Goal: Transaction & Acquisition: Download file/media

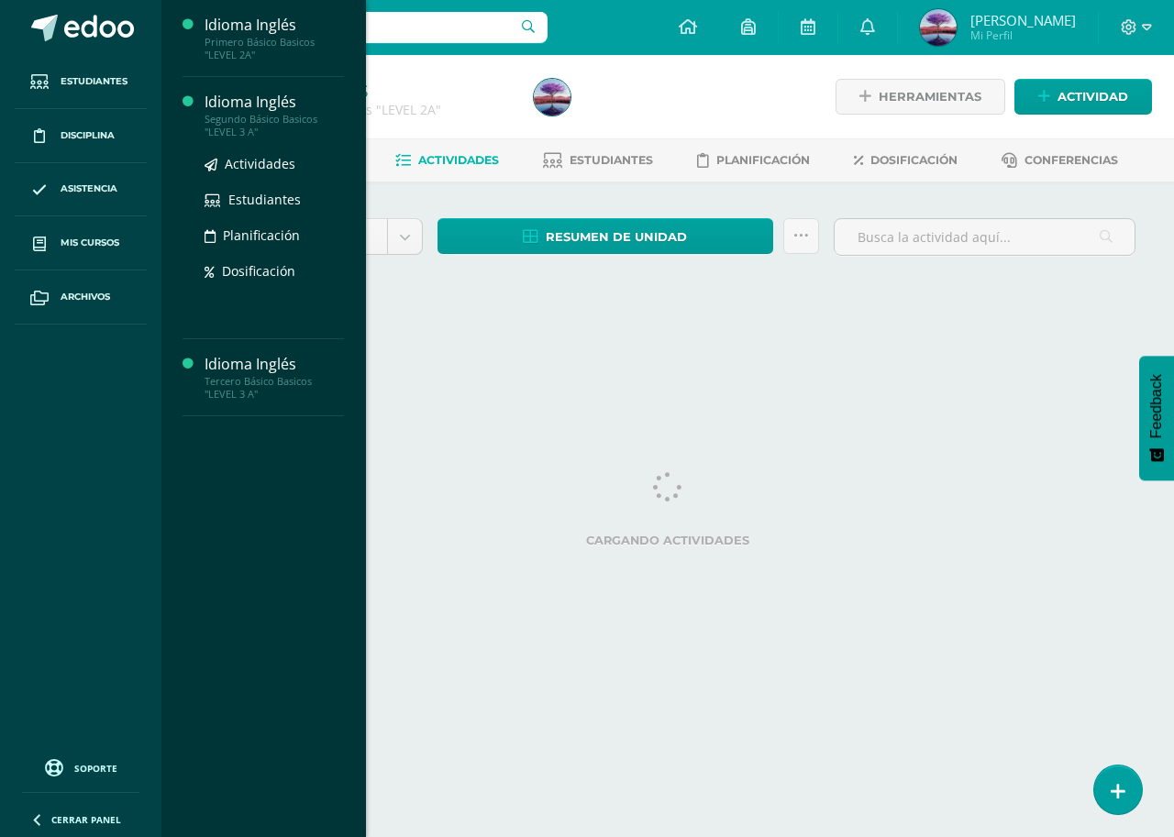
click at [238, 125] on div "Segundo Básico Basicos "LEVEL 3 A"" at bounding box center [274, 126] width 139 height 26
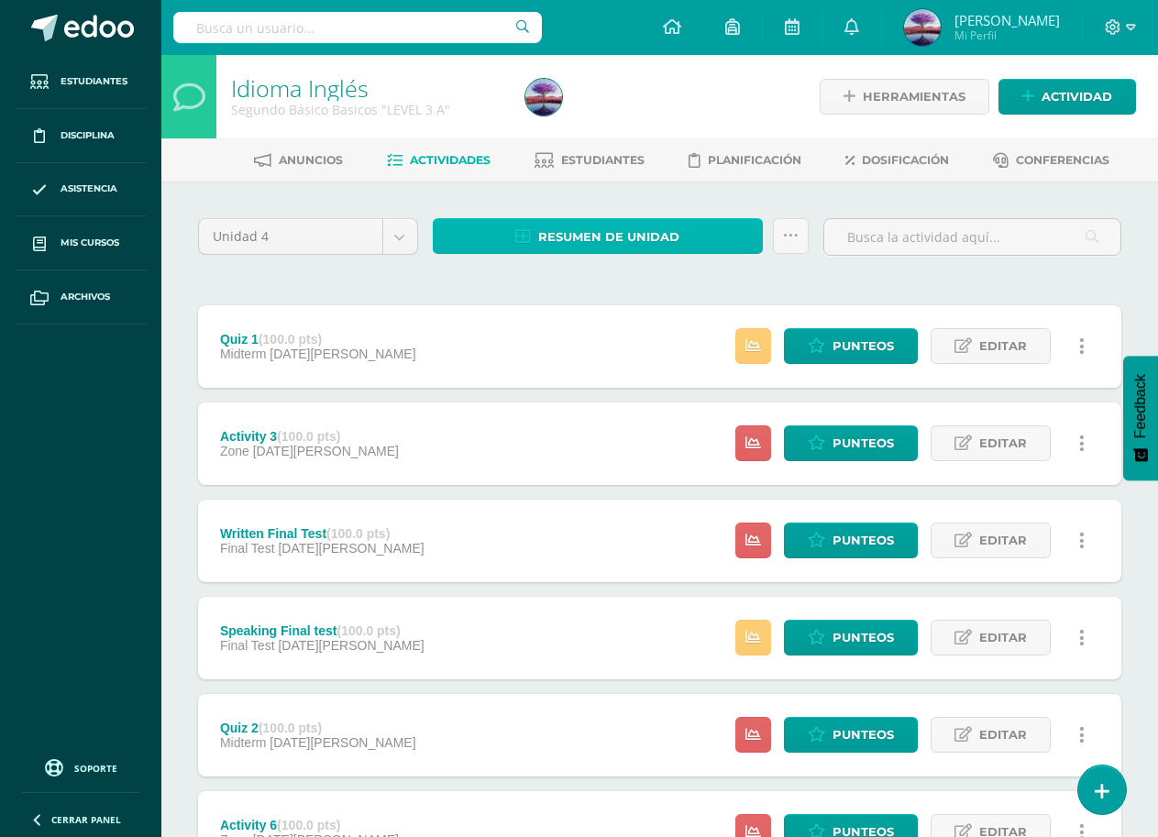
click at [723, 243] on link "Resumen de unidad" at bounding box center [598, 236] width 330 height 36
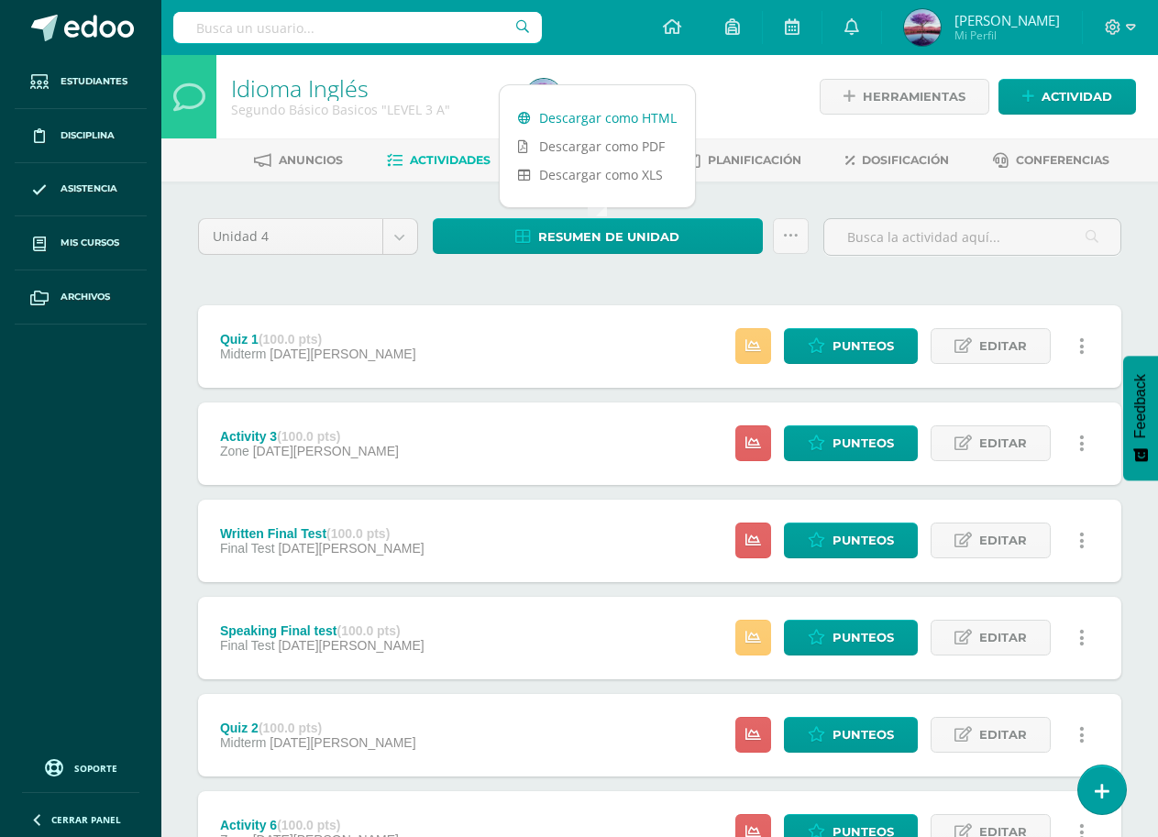
click at [582, 120] on link "Descargar como HTML" at bounding box center [597, 118] width 195 height 28
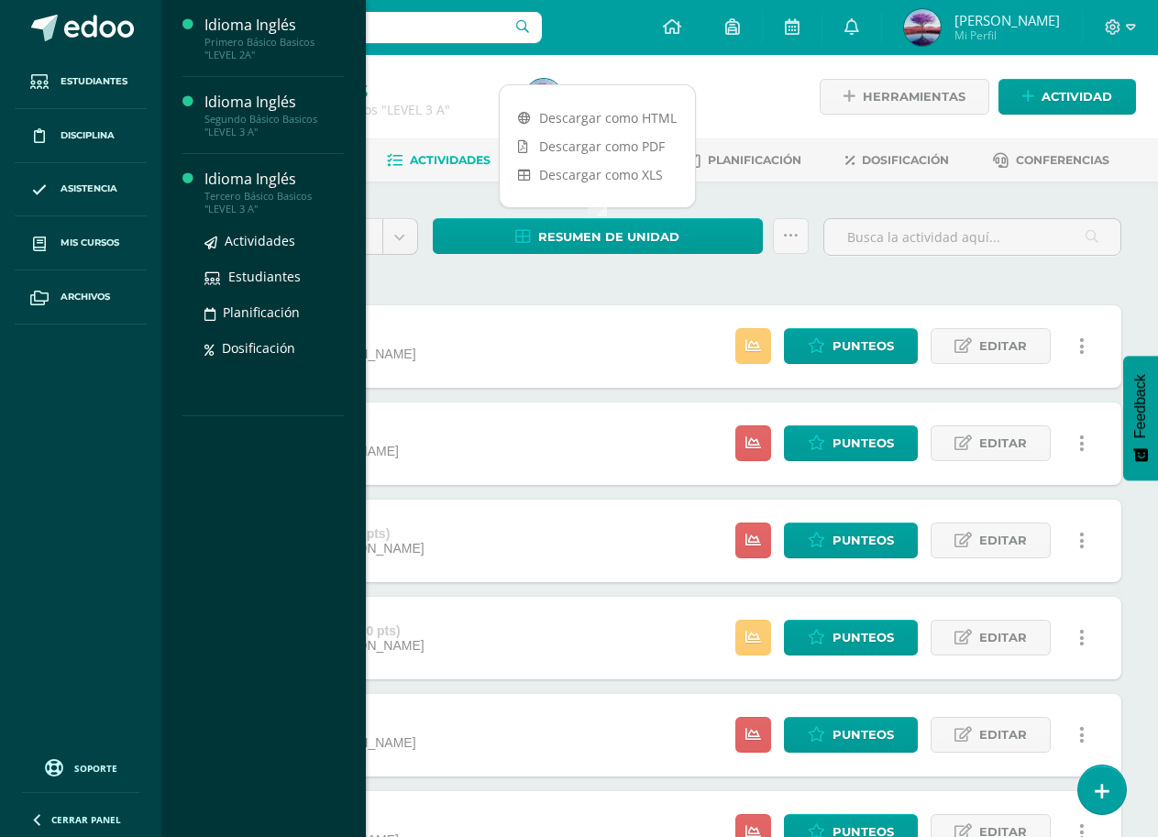
click at [248, 193] on div "[PERSON_NAME] Básico Basicos "LEVEL 3 A"" at bounding box center [274, 203] width 139 height 26
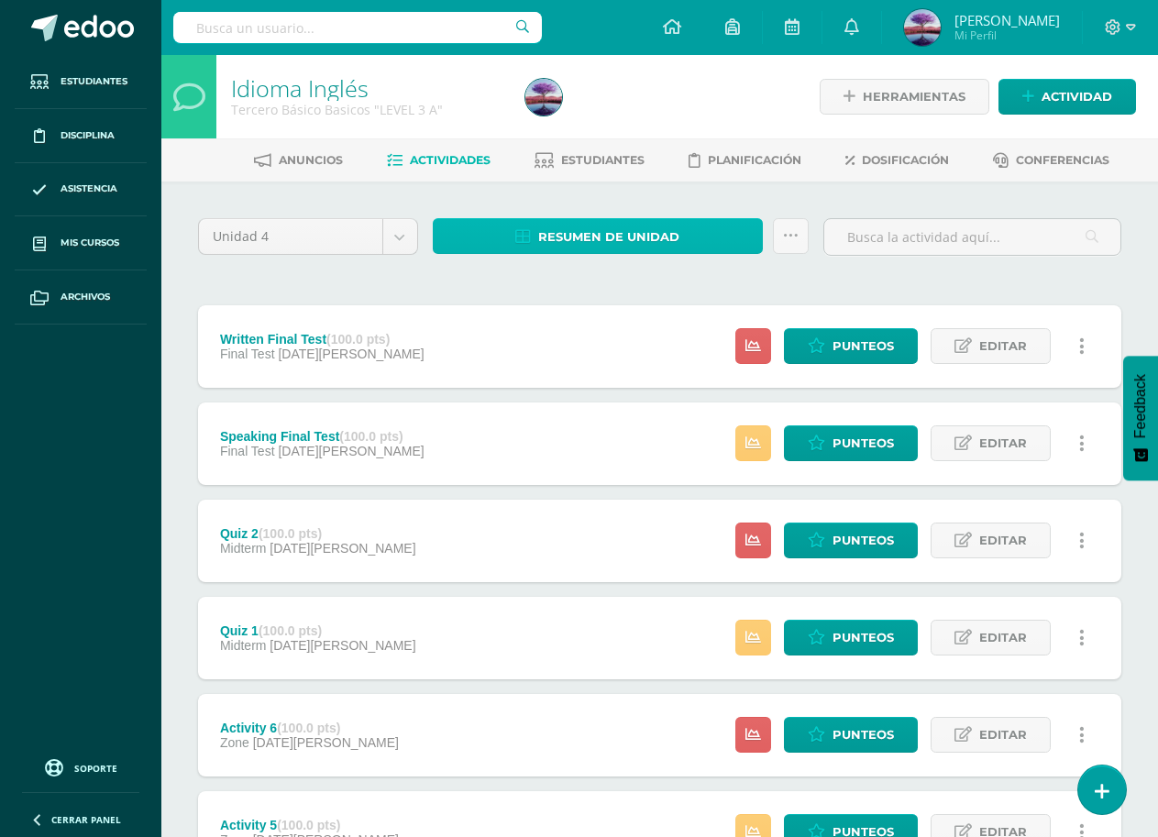
click at [658, 238] on span "Resumen de unidad" at bounding box center [608, 237] width 141 height 34
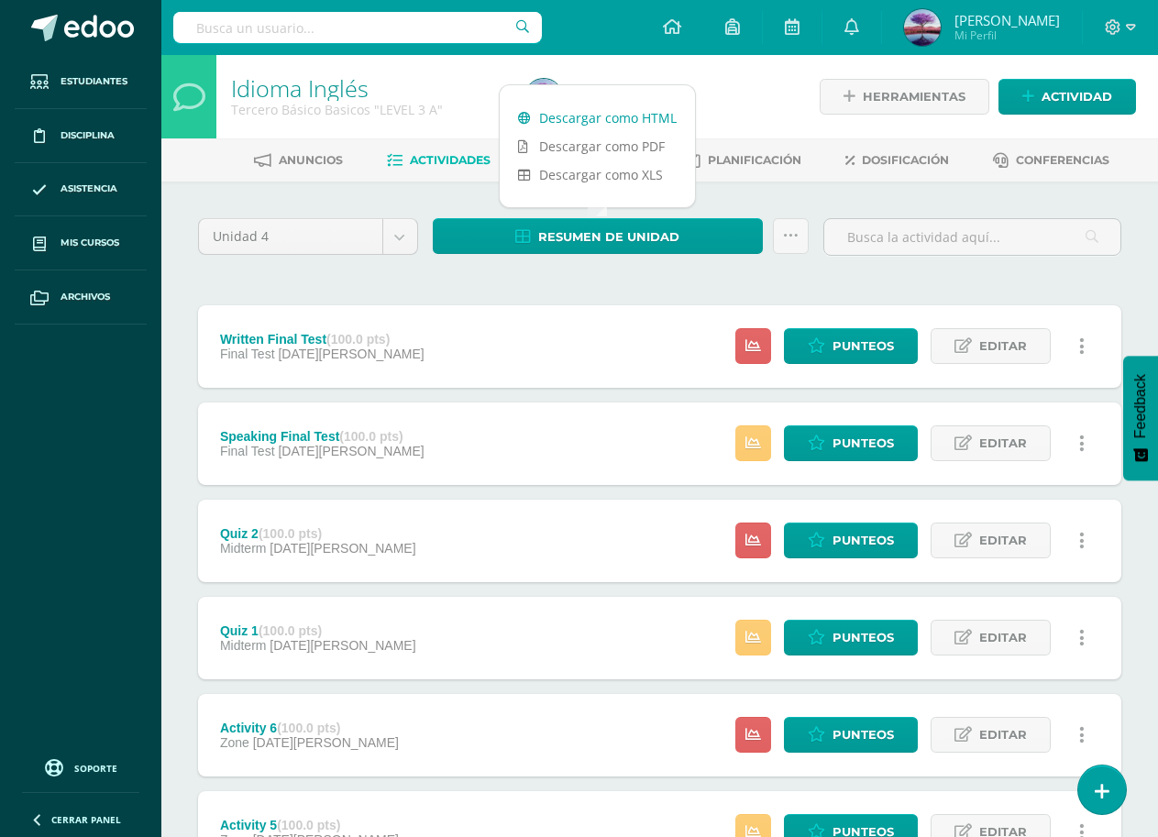
click at [591, 123] on link "Descargar como HTML" at bounding box center [597, 118] width 195 height 28
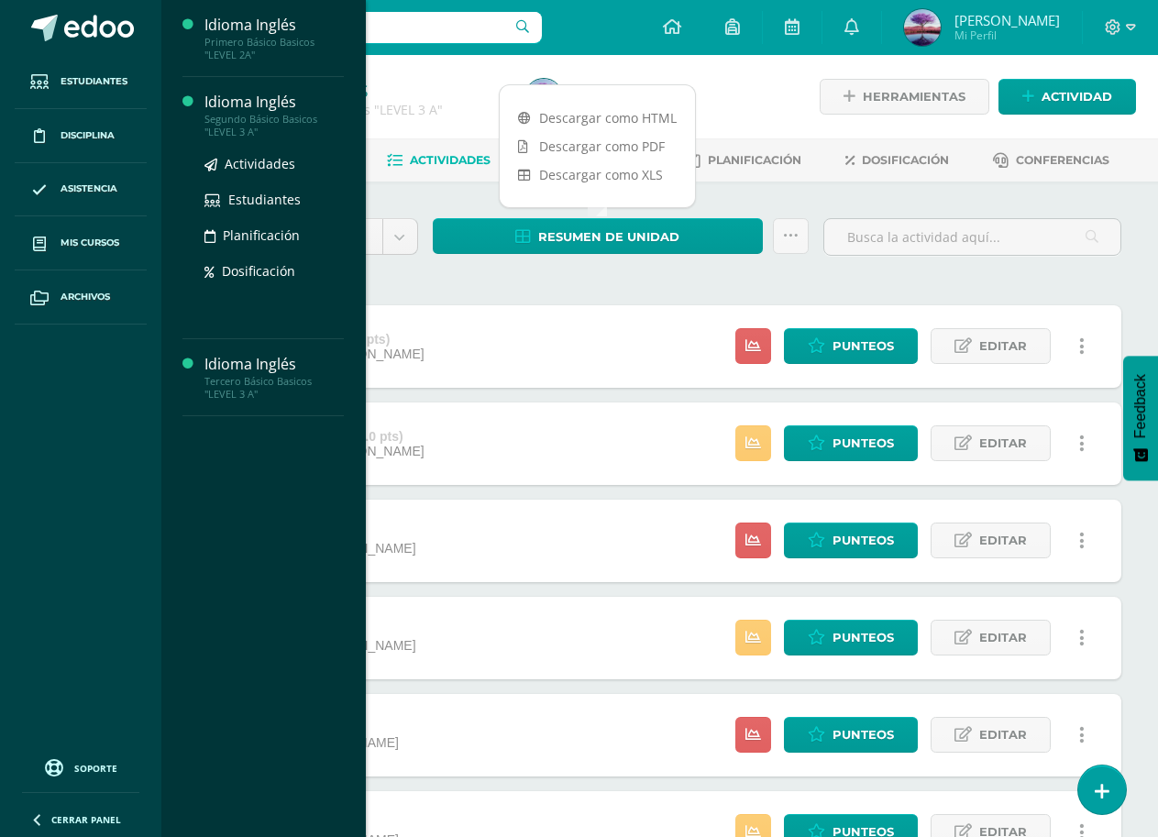
click at [228, 115] on div "Segundo Básico Basicos "LEVEL 3 A"" at bounding box center [274, 126] width 139 height 26
